Goal: Transaction & Acquisition: Book appointment/travel/reservation

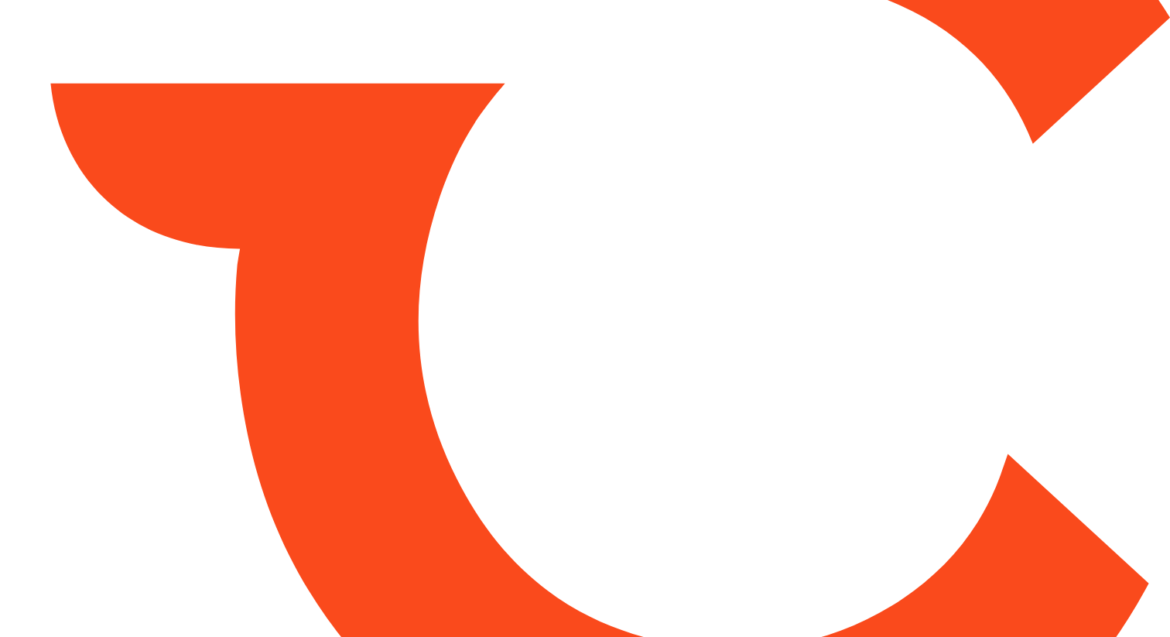
type input "*****"
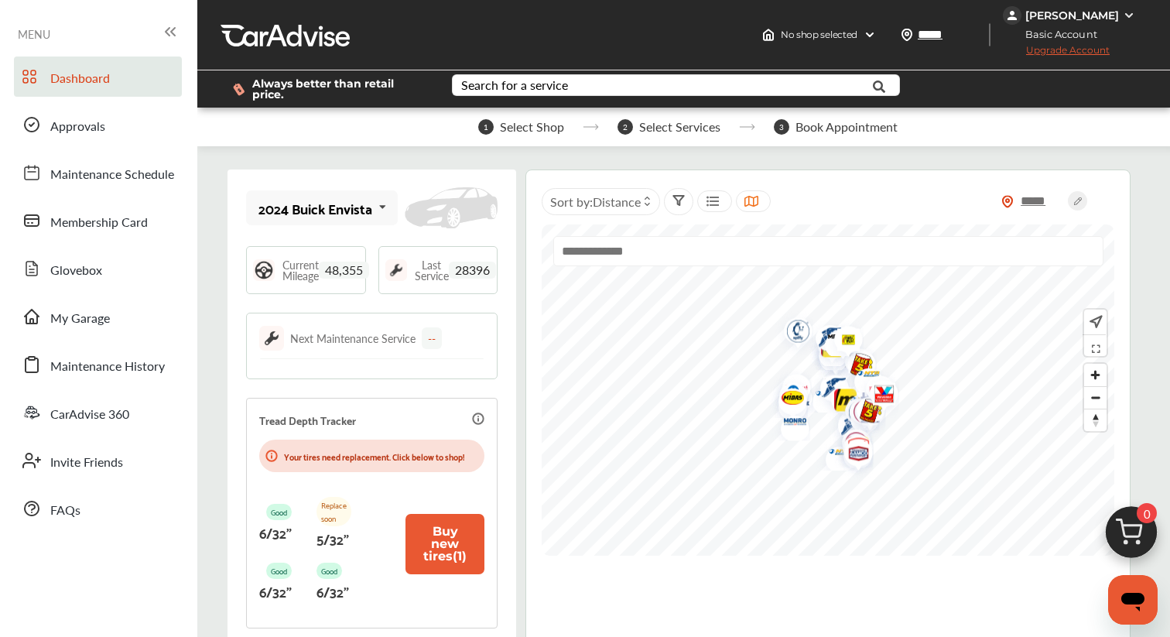
click at [1143, 524] on img at bounding box center [1131, 536] width 74 height 74
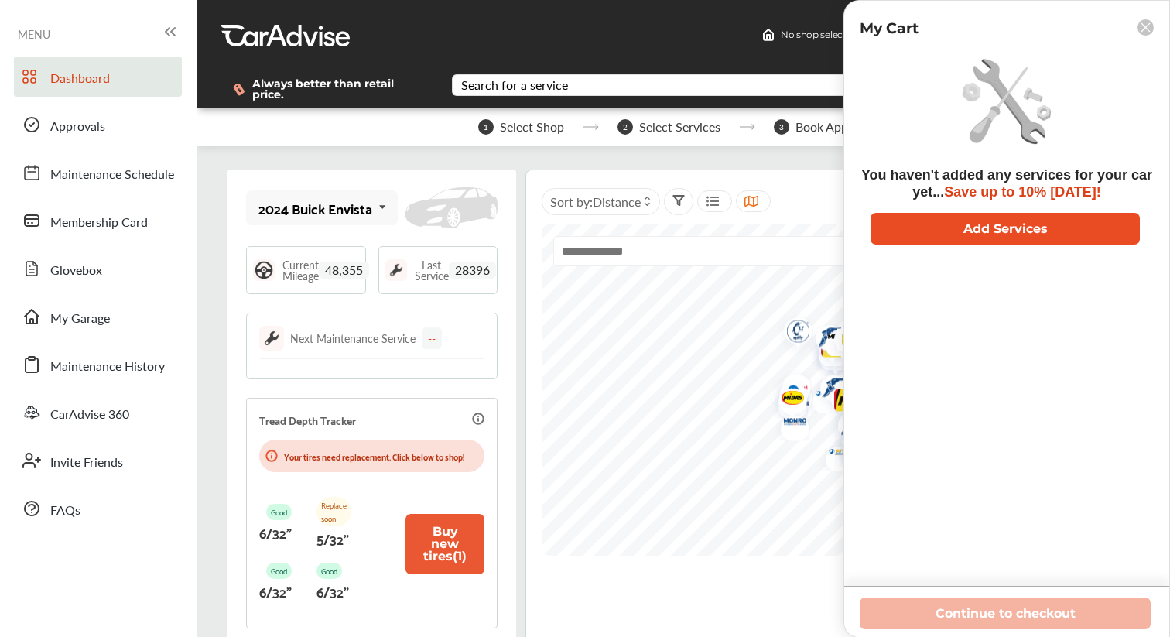
click at [1004, 230] on button "Add Services" at bounding box center [1004, 229] width 269 height 32
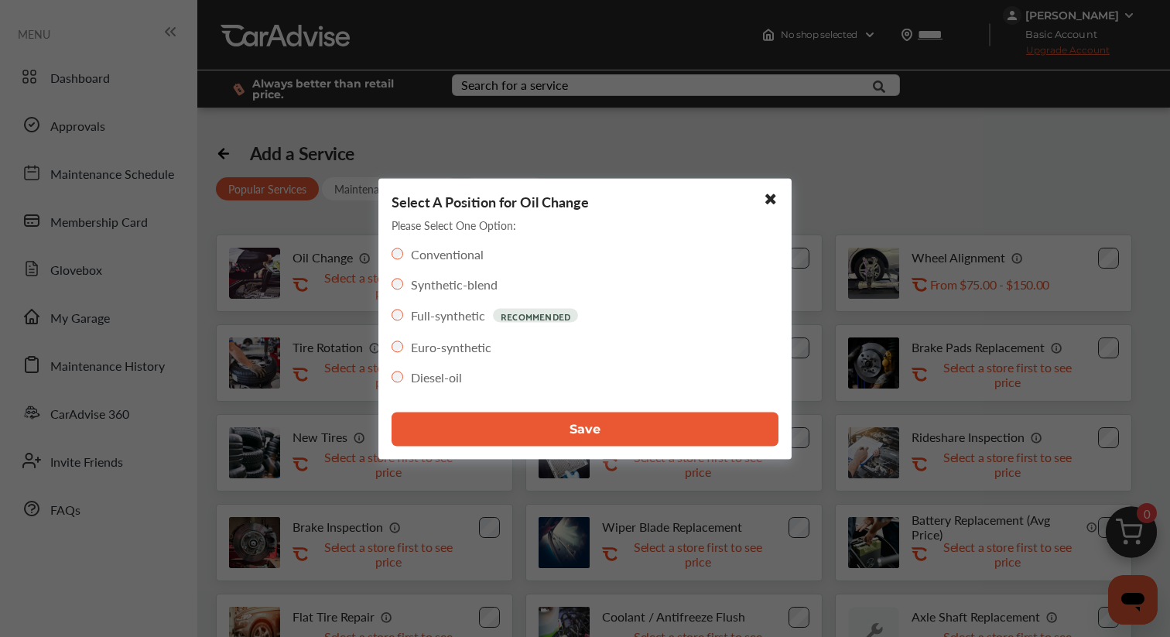
click at [545, 426] on button "Save" at bounding box center [584, 429] width 387 height 34
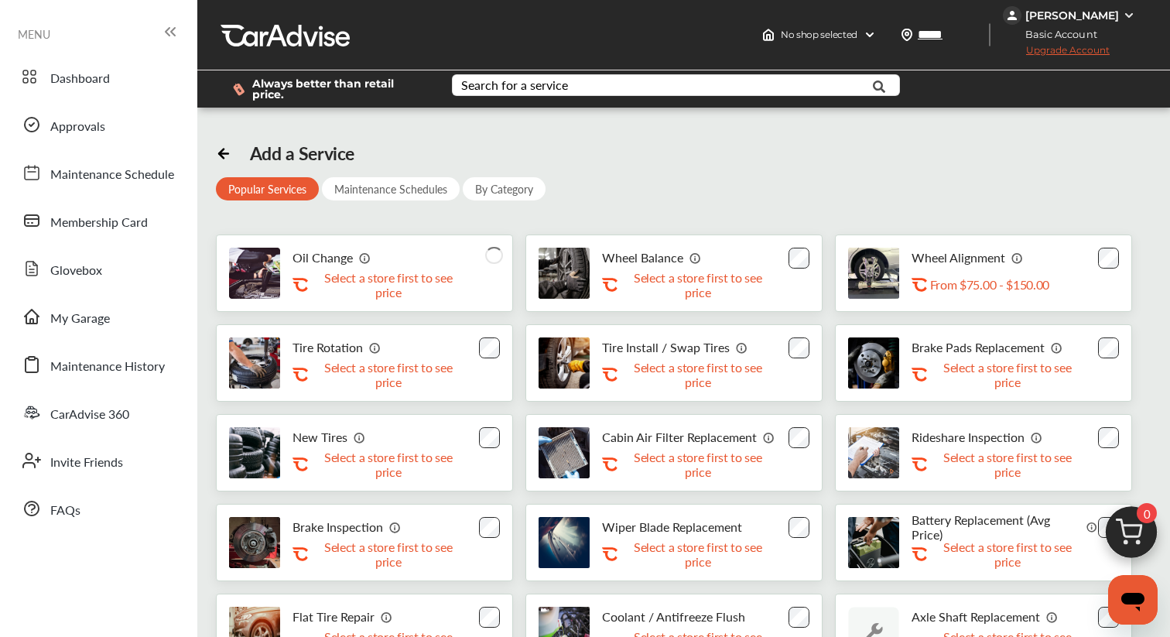
click at [1128, 528] on img at bounding box center [1131, 536] width 74 height 74
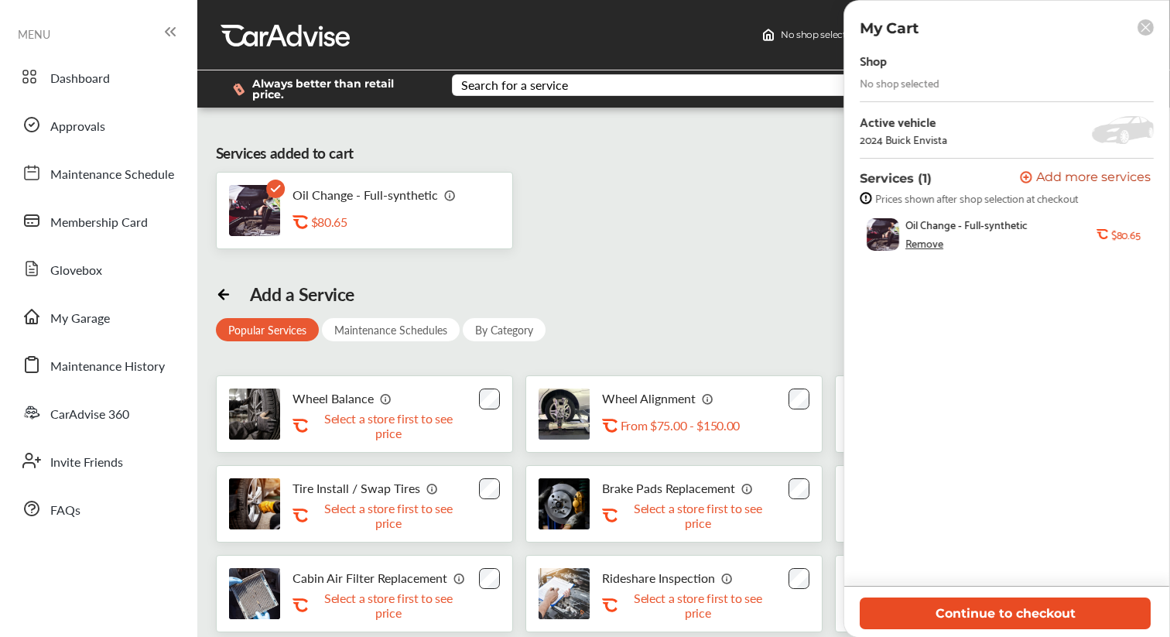
click at [963, 610] on button "Continue to checkout" at bounding box center [1004, 613] width 291 height 32
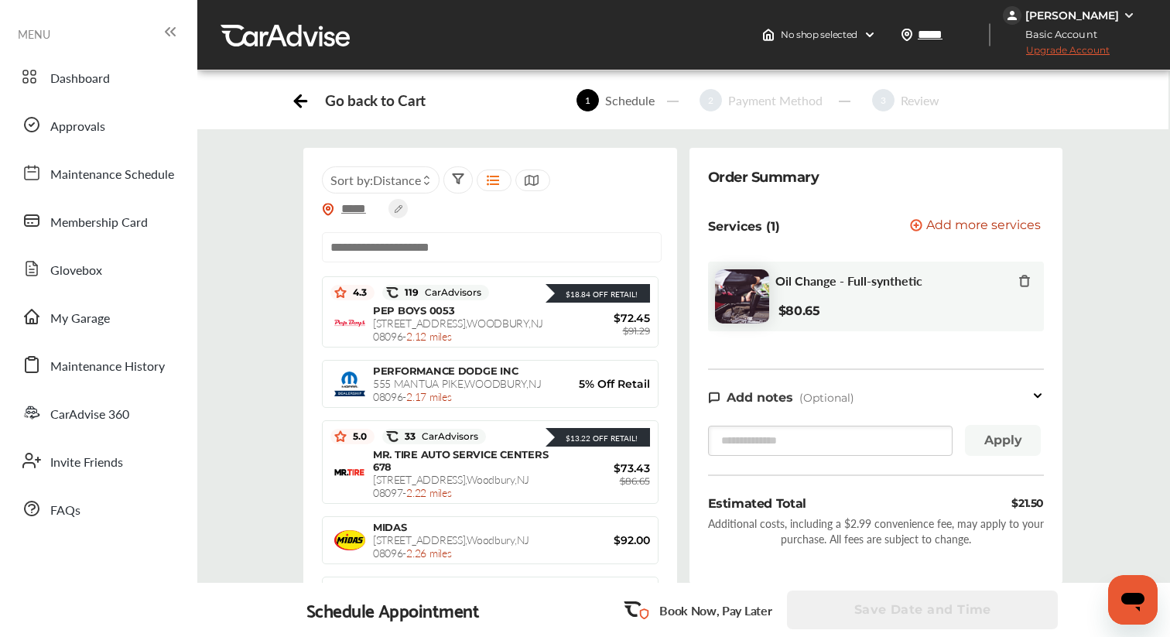
scroll to position [827, 0]
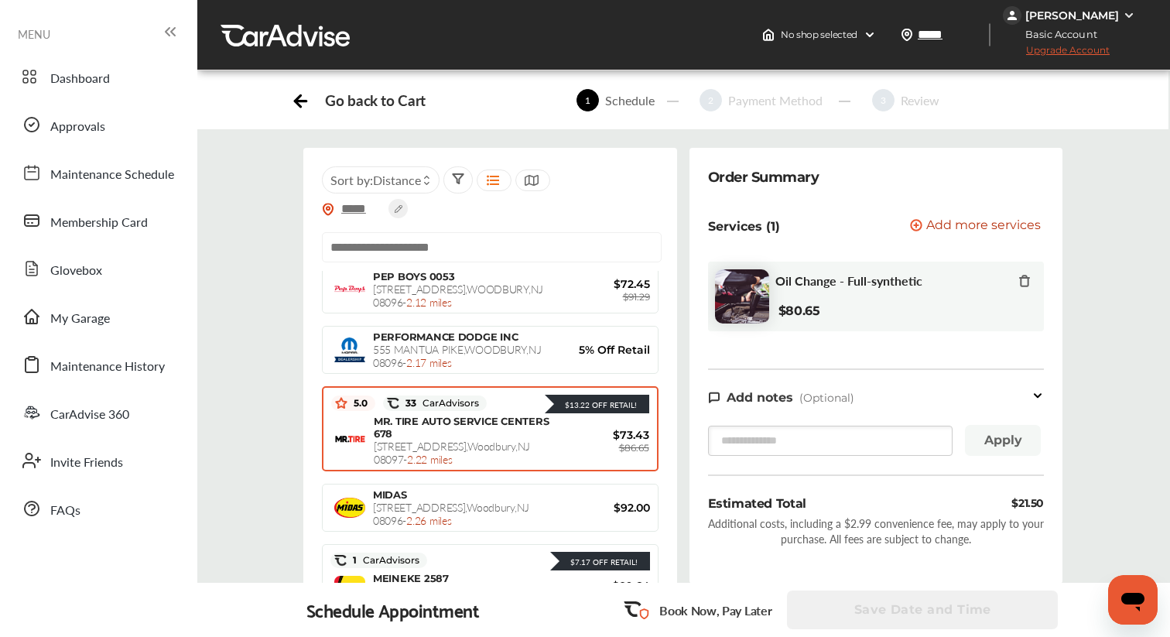
click at [494, 438] on span "[STREET_ADDRESS] - 2.22 miles" at bounding box center [452, 452] width 156 height 29
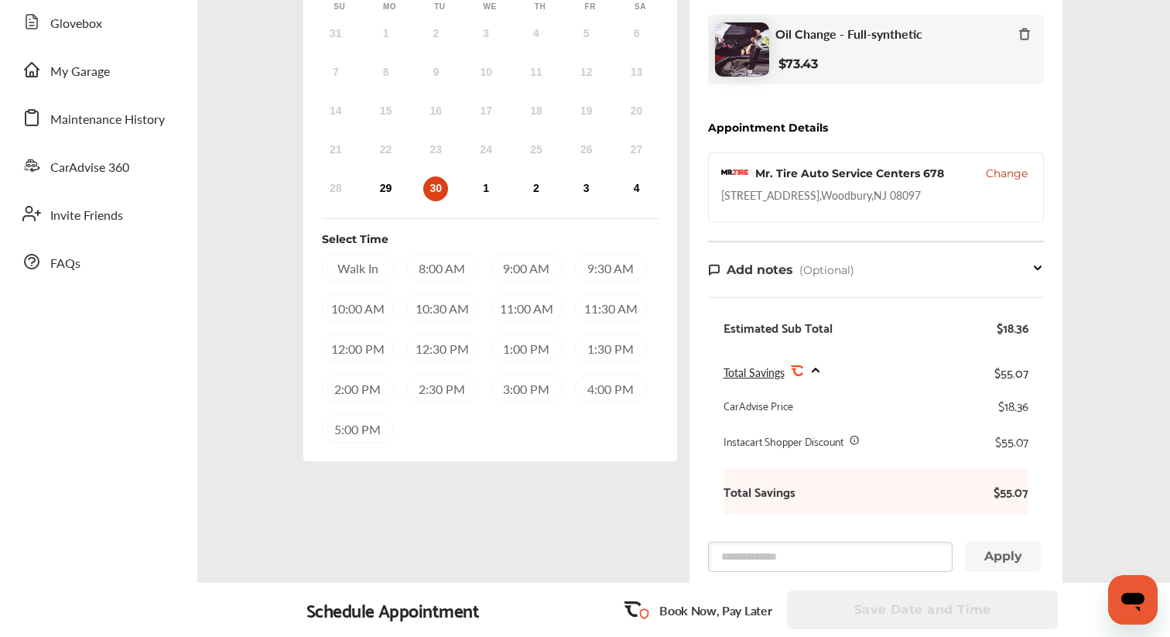
scroll to position [173, 0]
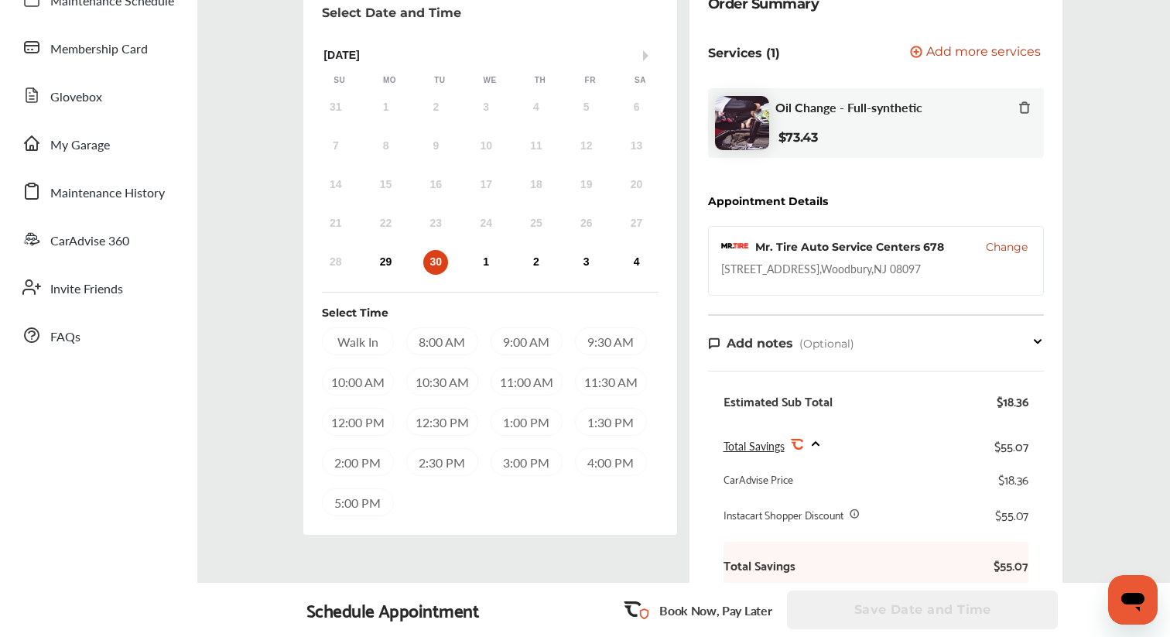
click at [363, 415] on div "12:00 PM" at bounding box center [358, 422] width 72 height 28
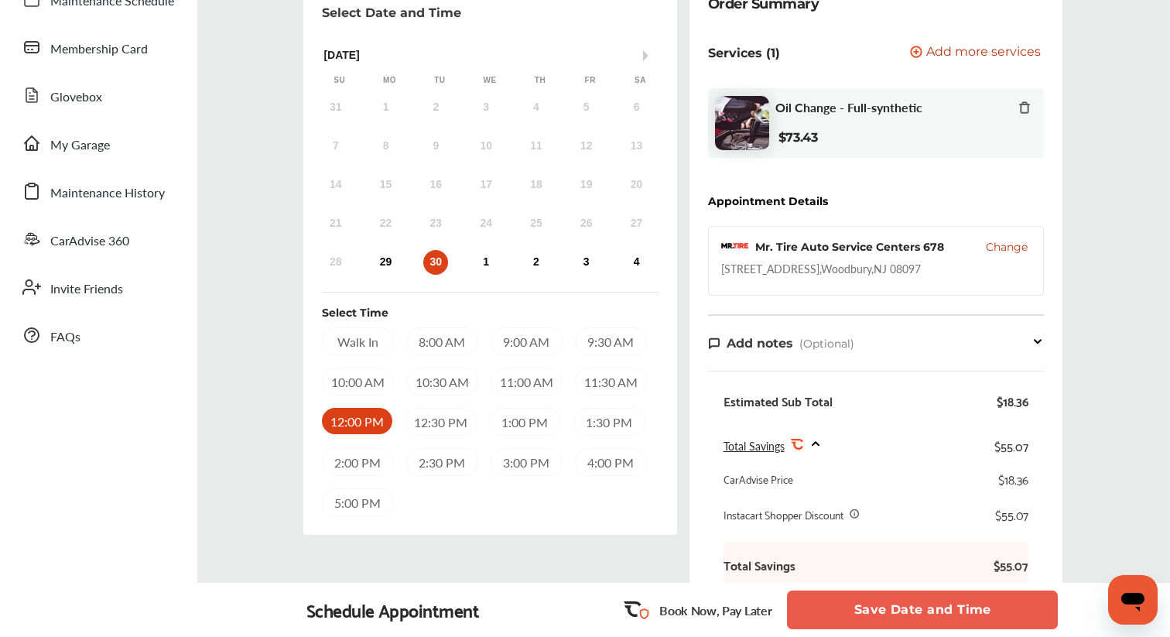
click at [845, 606] on button "Save Date and Time" at bounding box center [922, 609] width 271 height 39
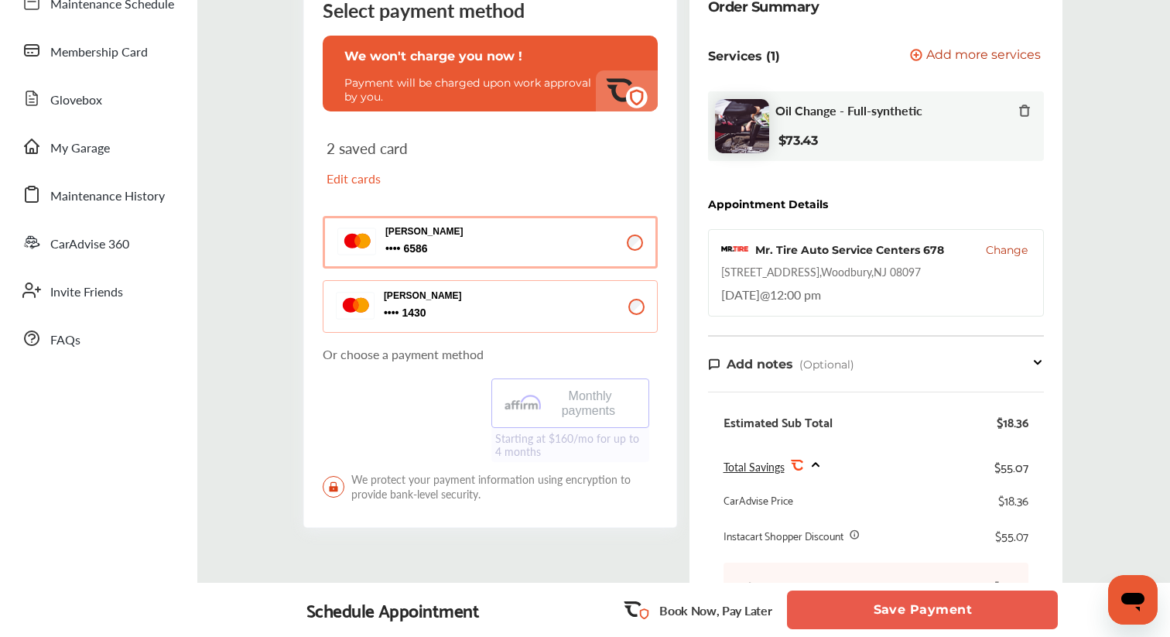
scroll to position [176, 0]
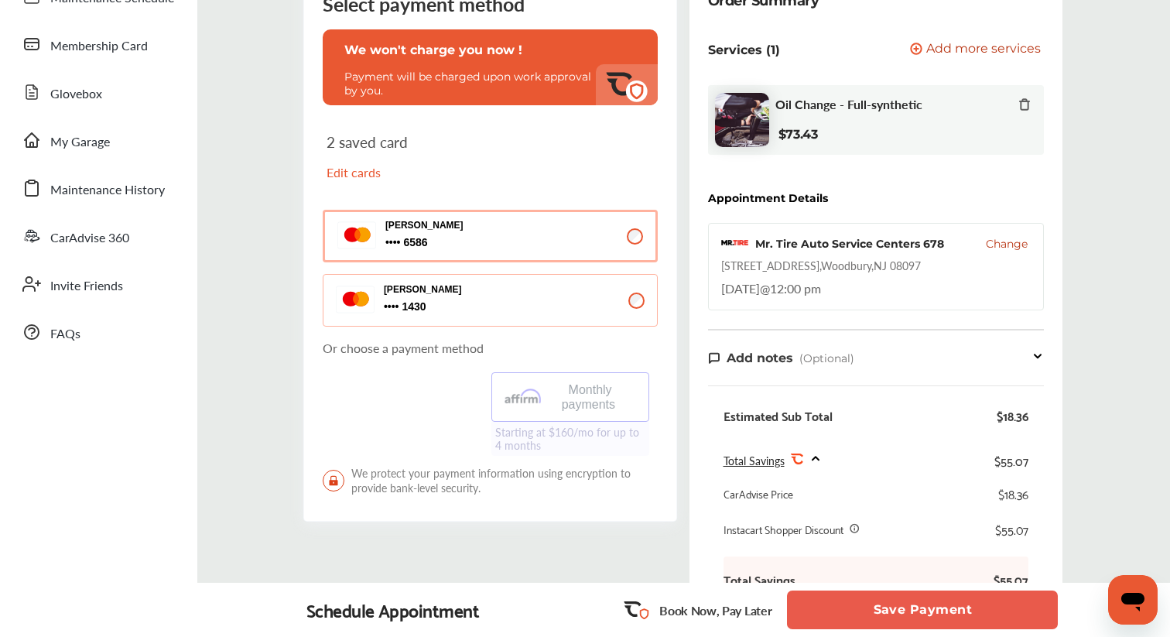
click at [872, 600] on button "Save Payment" at bounding box center [922, 609] width 271 height 39
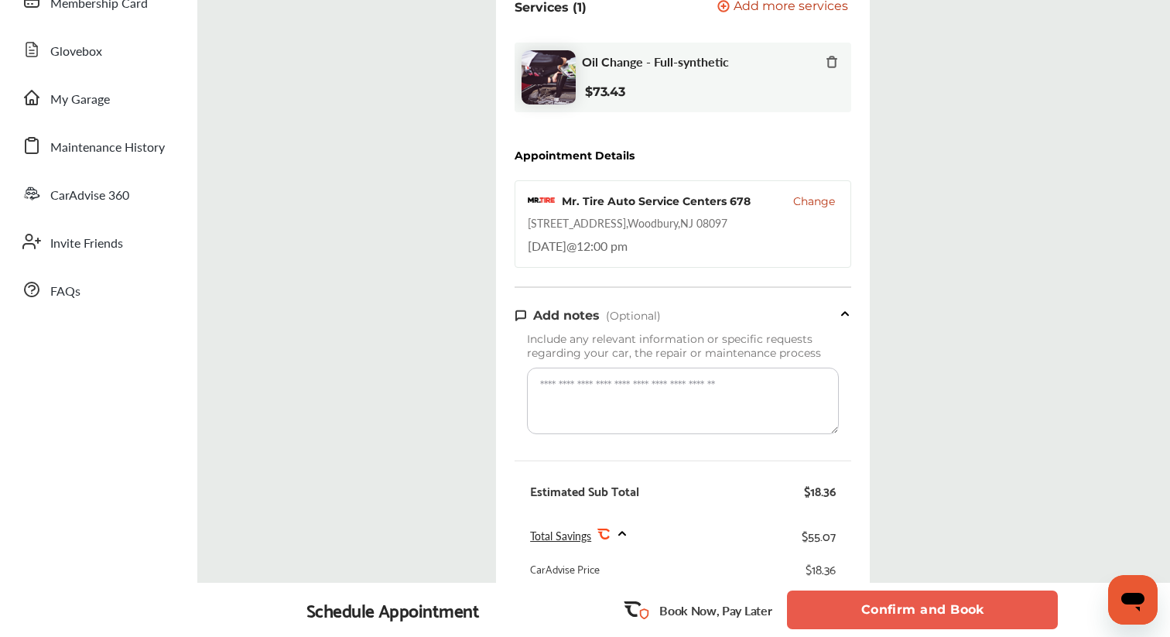
scroll to position [267, 0]
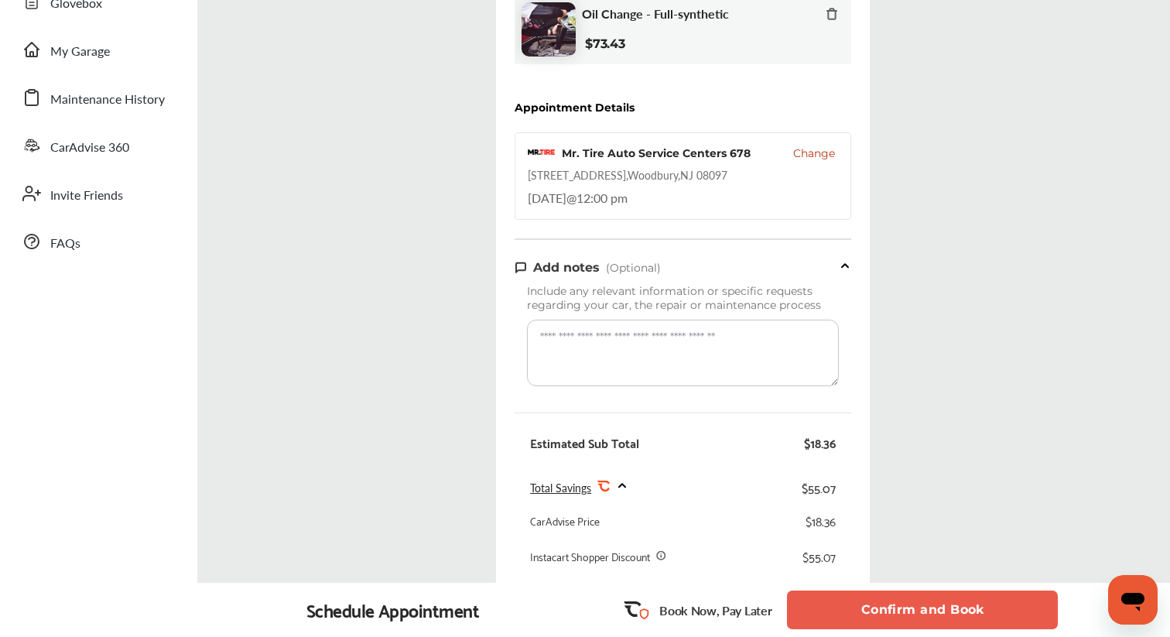
click at [849, 611] on button "Confirm and Book" at bounding box center [922, 609] width 271 height 39
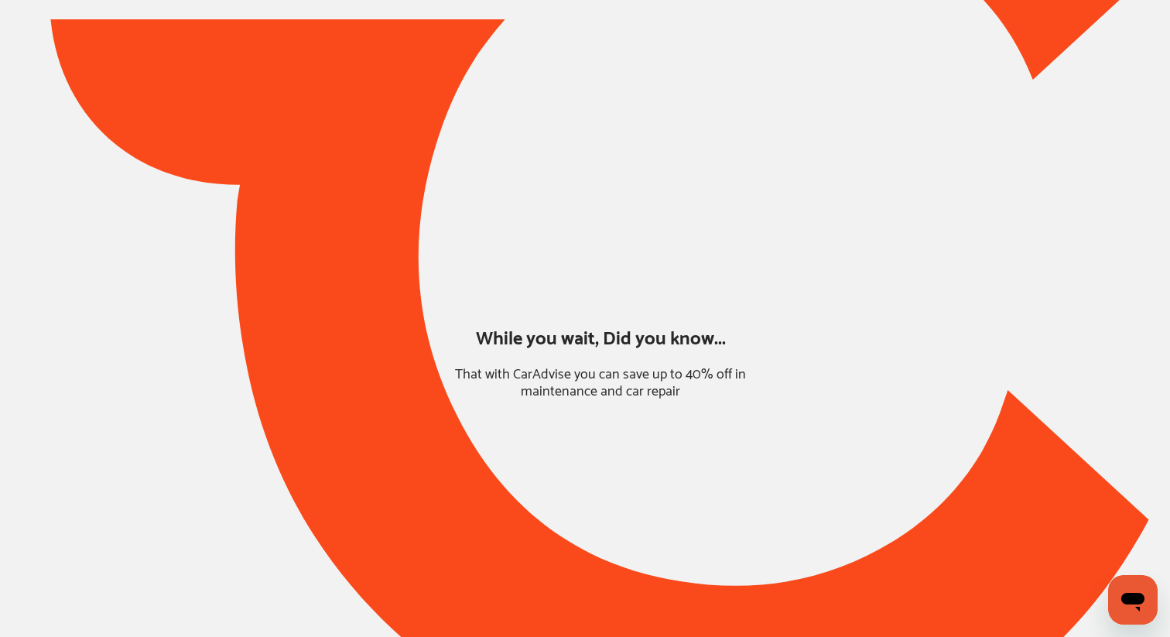
scroll to position [267, 0]
